Goal: Transaction & Acquisition: Download file/media

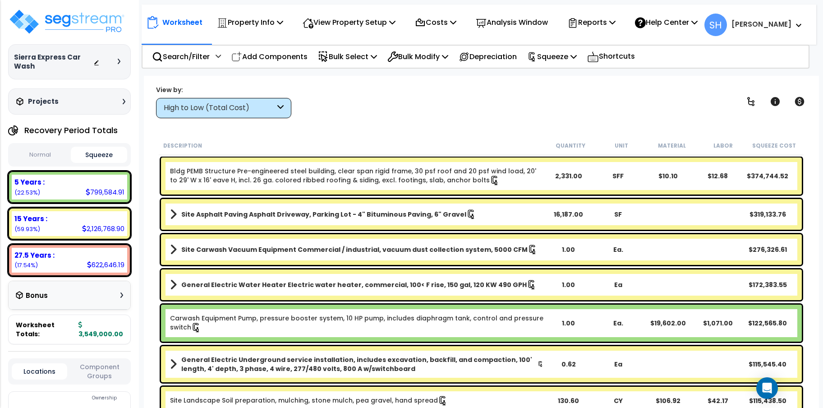
scroll to position [40, 0]
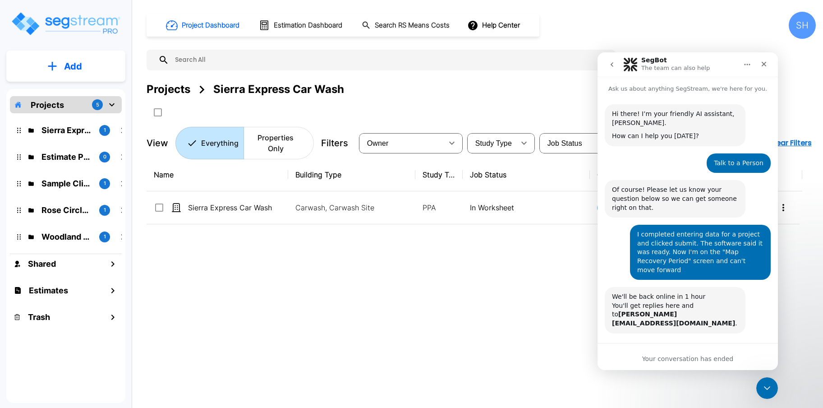
scroll to position [1, 0]
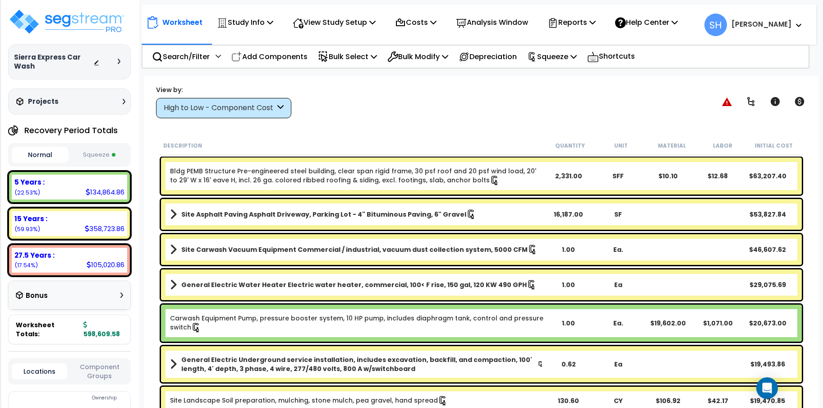
click at [104, 151] on button "Squeeze" at bounding box center [99, 155] width 57 height 16
click at [501, 55] on p "Depreciation" at bounding box center [488, 57] width 58 height 12
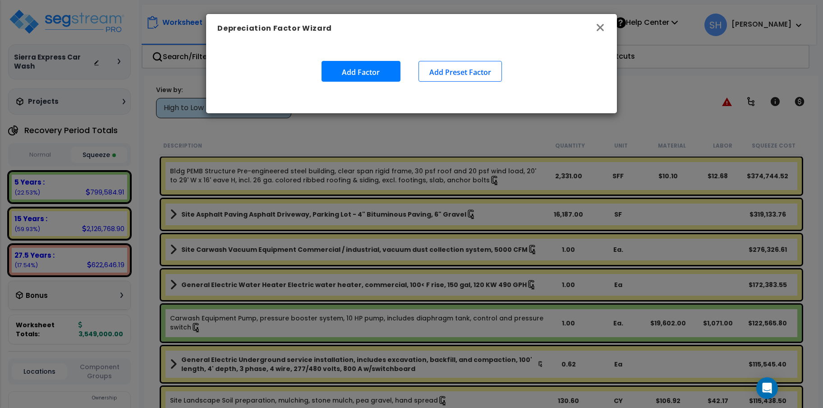
click at [598, 27] on icon "button" at bounding box center [600, 27] width 11 height 11
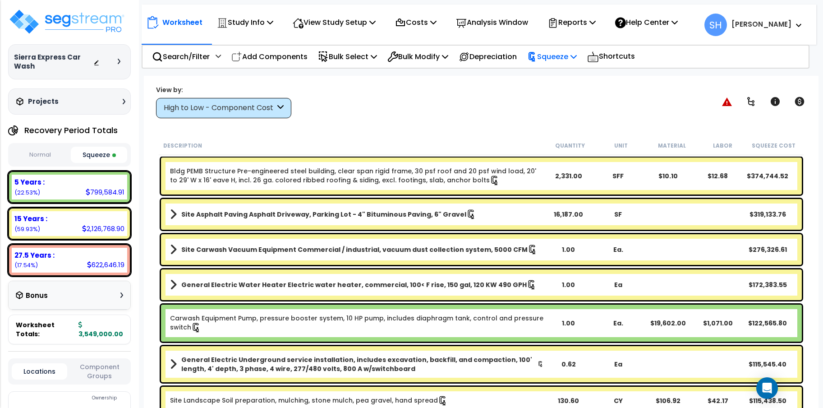
click at [577, 60] on icon at bounding box center [573, 56] width 6 height 7
click at [482, 85] on div "View by: High to Low - Component Cost High to Low - Component Cost" at bounding box center [481, 101] width 657 height 33
click at [596, 24] on icon at bounding box center [592, 21] width 6 height 7
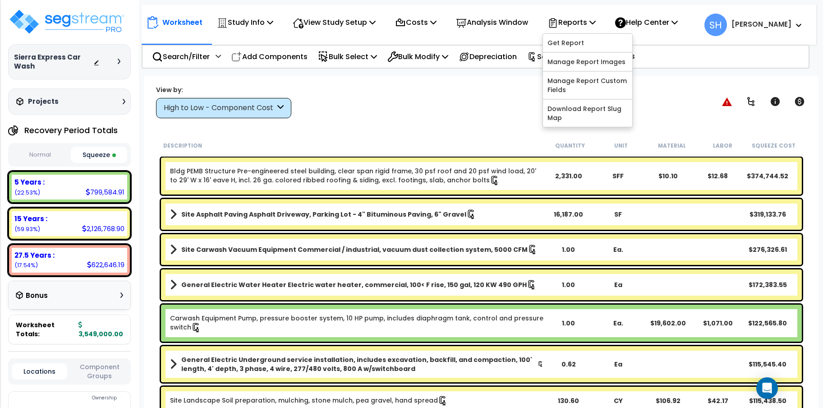
click at [450, 91] on div "View by: High to Low - Component Cost High to Low - Component Cost" at bounding box center [481, 101] width 657 height 33
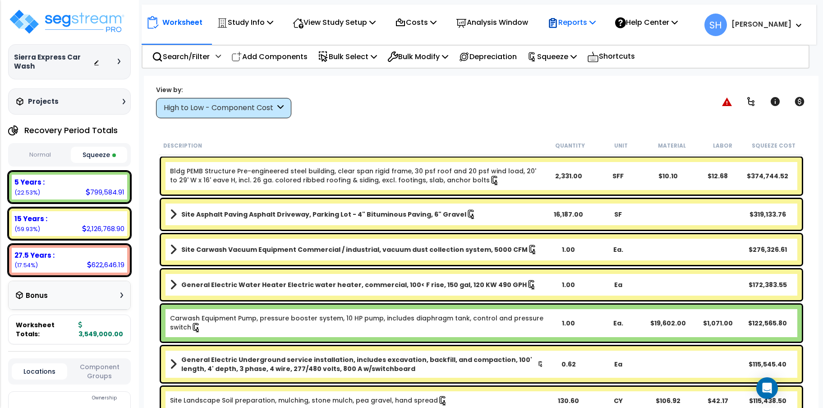
click at [596, 26] on p "Reports" at bounding box center [571, 22] width 48 height 12
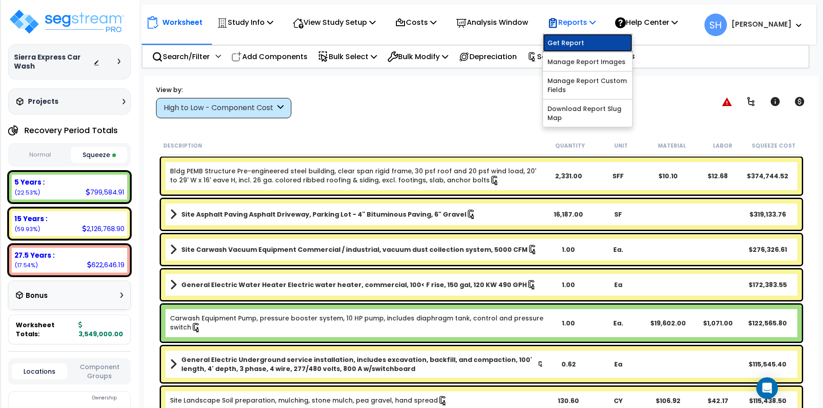
click at [595, 40] on link "Get Report" at bounding box center [587, 43] width 89 height 18
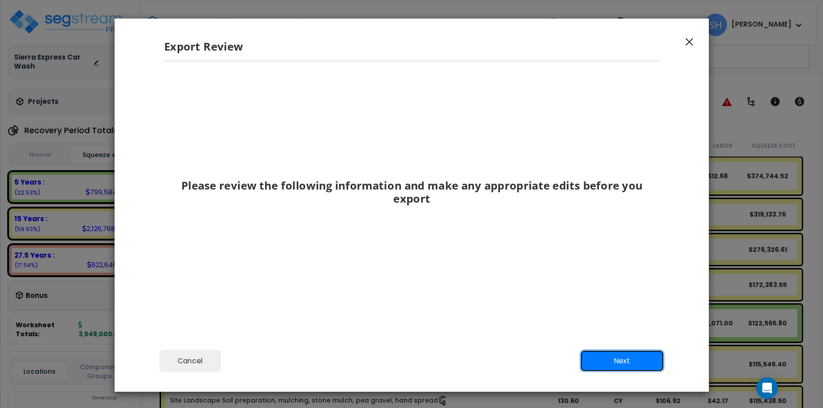
click at [614, 363] on button "Next" at bounding box center [621, 360] width 84 height 23
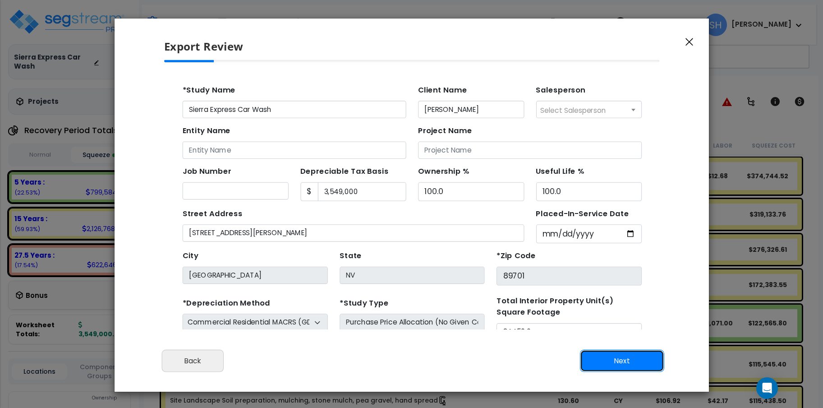
click at [602, 363] on button "Next" at bounding box center [621, 360] width 84 height 23
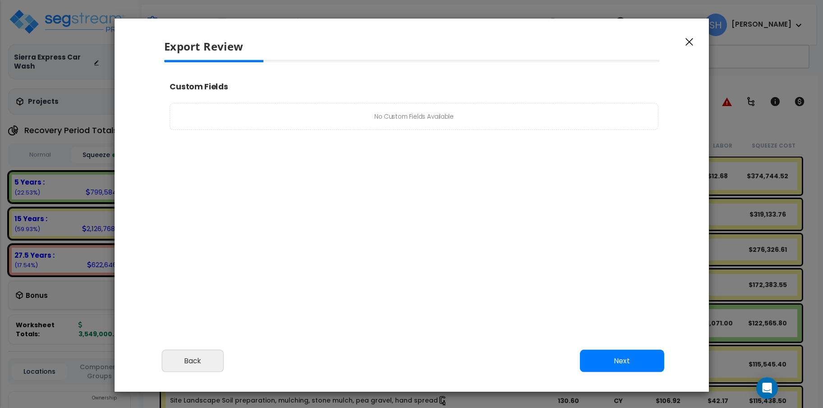
select select "2024"
click at [602, 359] on button "Next" at bounding box center [621, 360] width 84 height 23
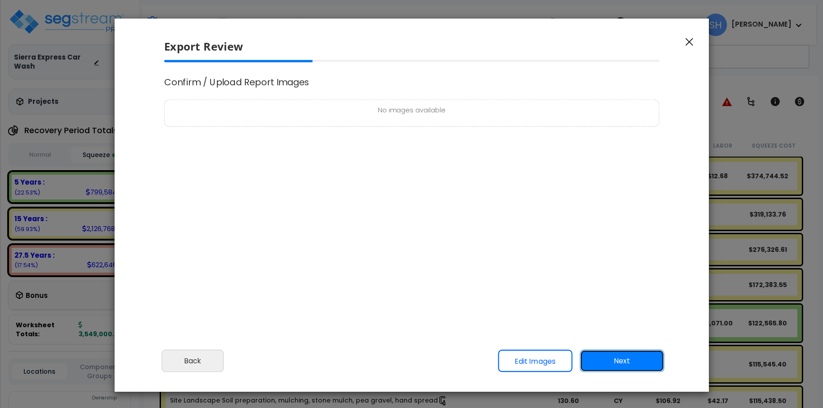
click at [602, 359] on button "Next" at bounding box center [621, 360] width 84 height 23
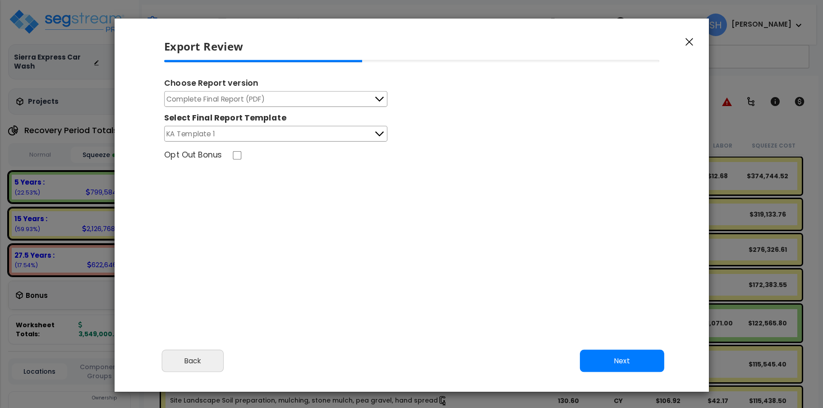
click at [376, 99] on icon at bounding box center [379, 99] width 12 height 12
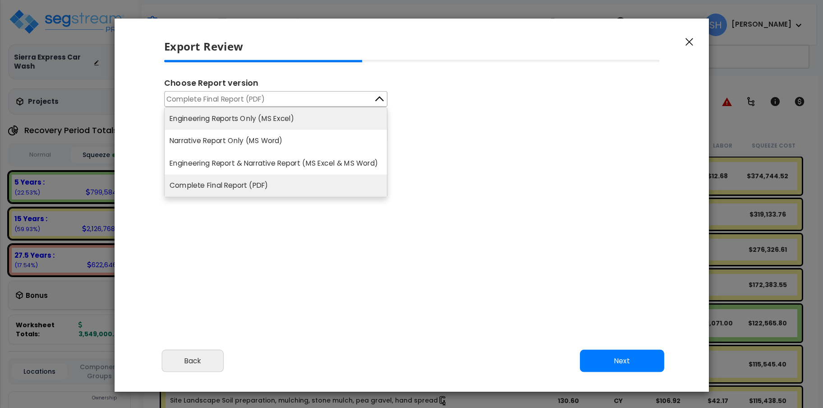
click at [341, 113] on li "Engineering Reports Only (MS Excel)" at bounding box center [276, 118] width 222 height 22
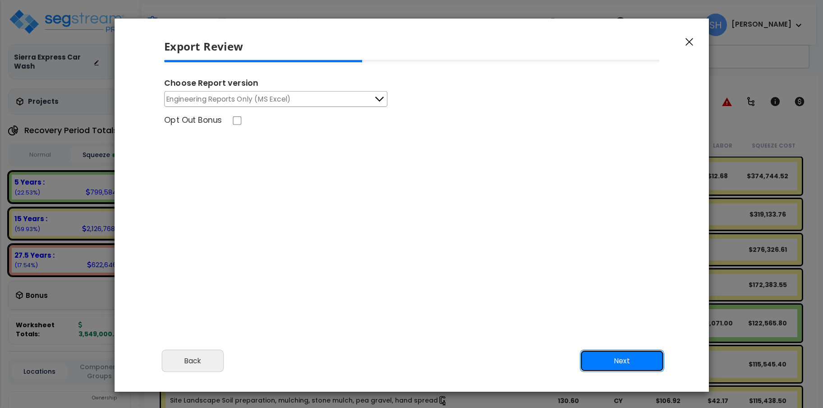
click at [600, 354] on button "Next" at bounding box center [621, 360] width 84 height 23
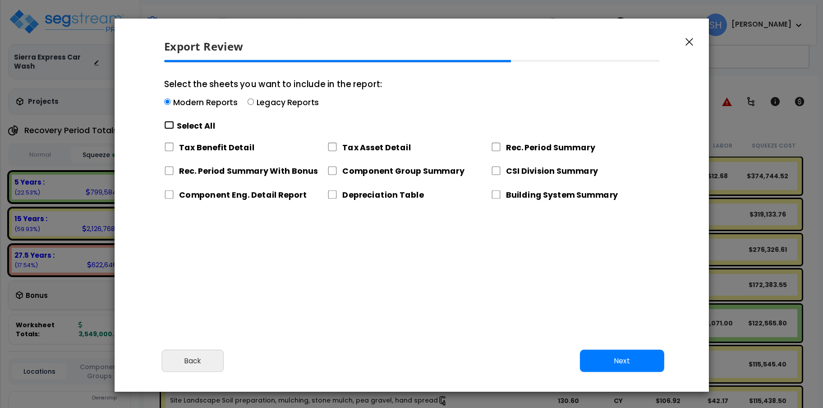
click at [169, 123] on input "Select the sheets you want to include in the report: Modern Reports Legacy Repo…" at bounding box center [169, 125] width 10 height 9
checkbox input "true"
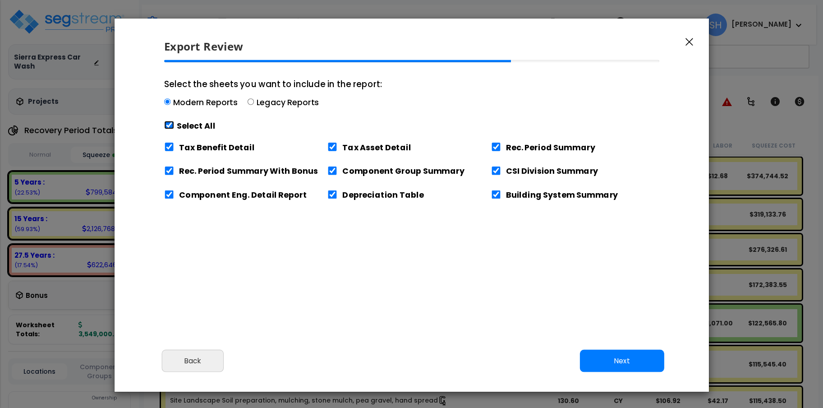
checkbox input "true"
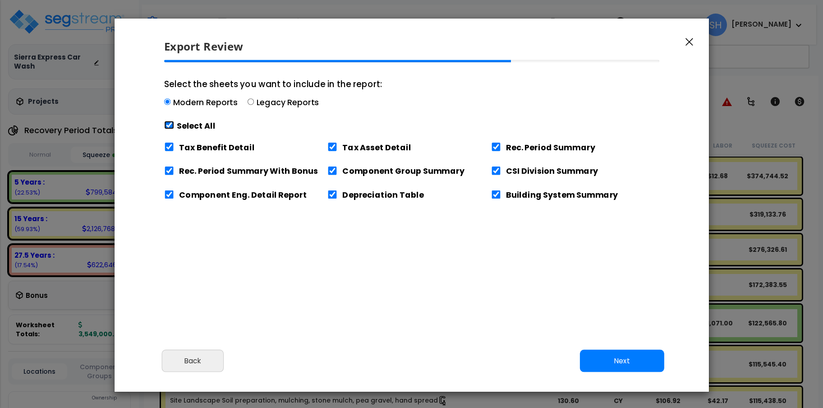
checkbox input "true"
click at [635, 354] on button "Next" at bounding box center [621, 360] width 84 height 23
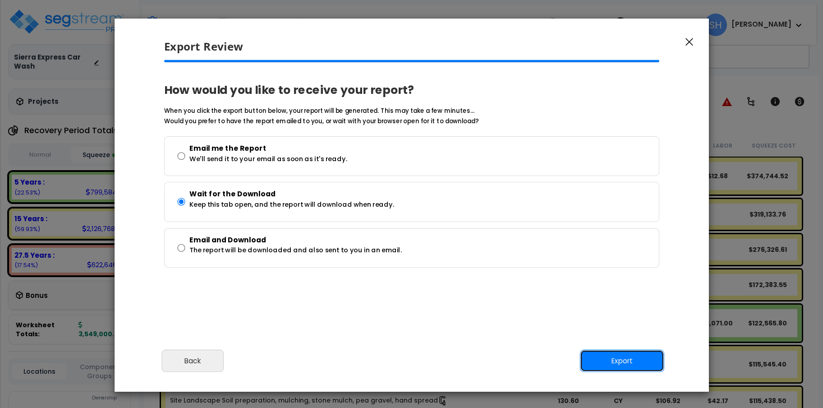
click at [627, 365] on button "Export" at bounding box center [621, 360] width 84 height 23
